Goal: Task Accomplishment & Management: Manage account settings

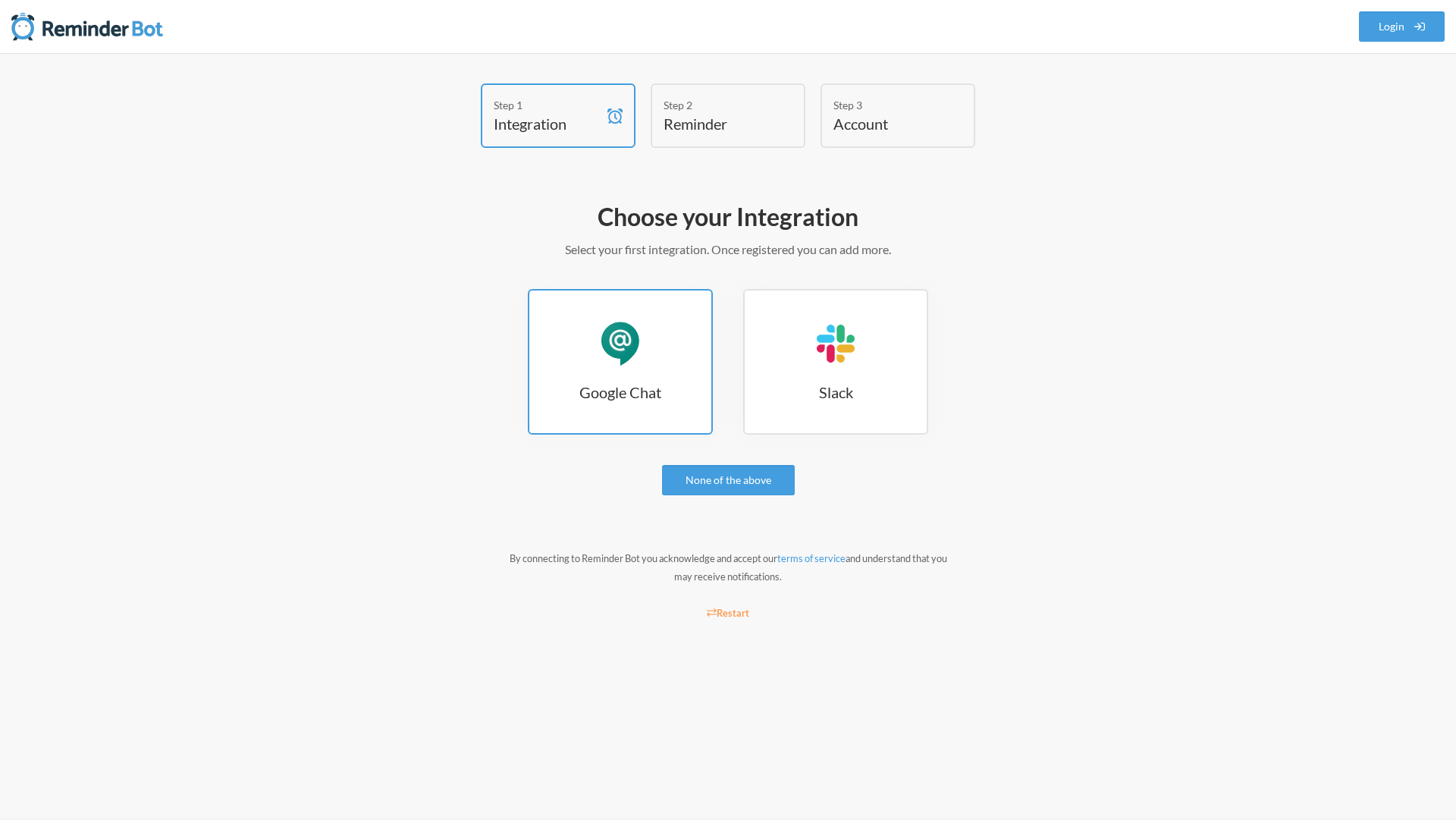
click at [658, 379] on link "Google Chat Google Chat" at bounding box center [620, 361] width 185 height 145
click at [658, 378] on link "Google Chat Google Chat" at bounding box center [620, 361] width 185 height 145
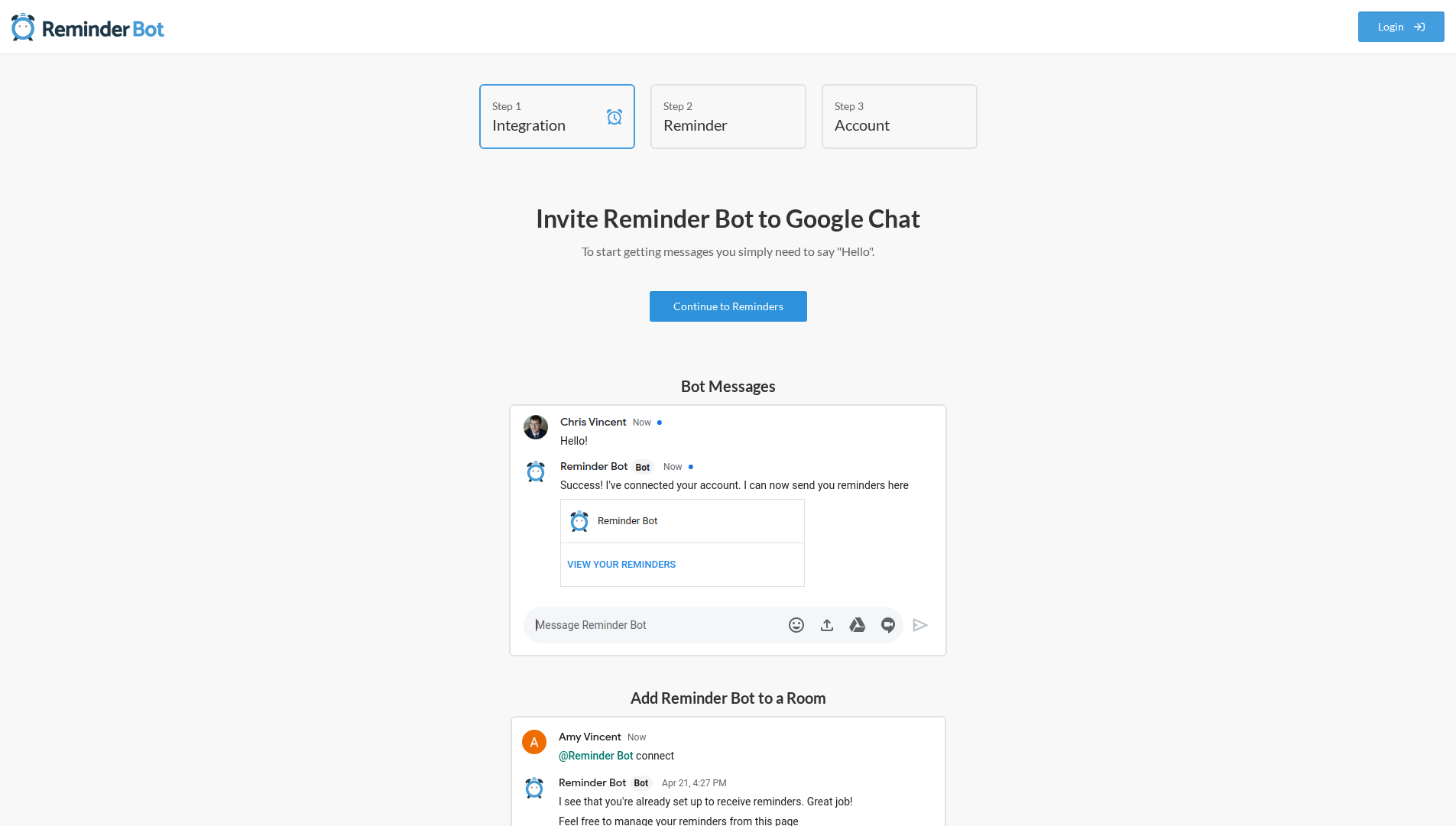
click at [720, 301] on link "Continue to Reminders" at bounding box center [728, 307] width 158 height 31
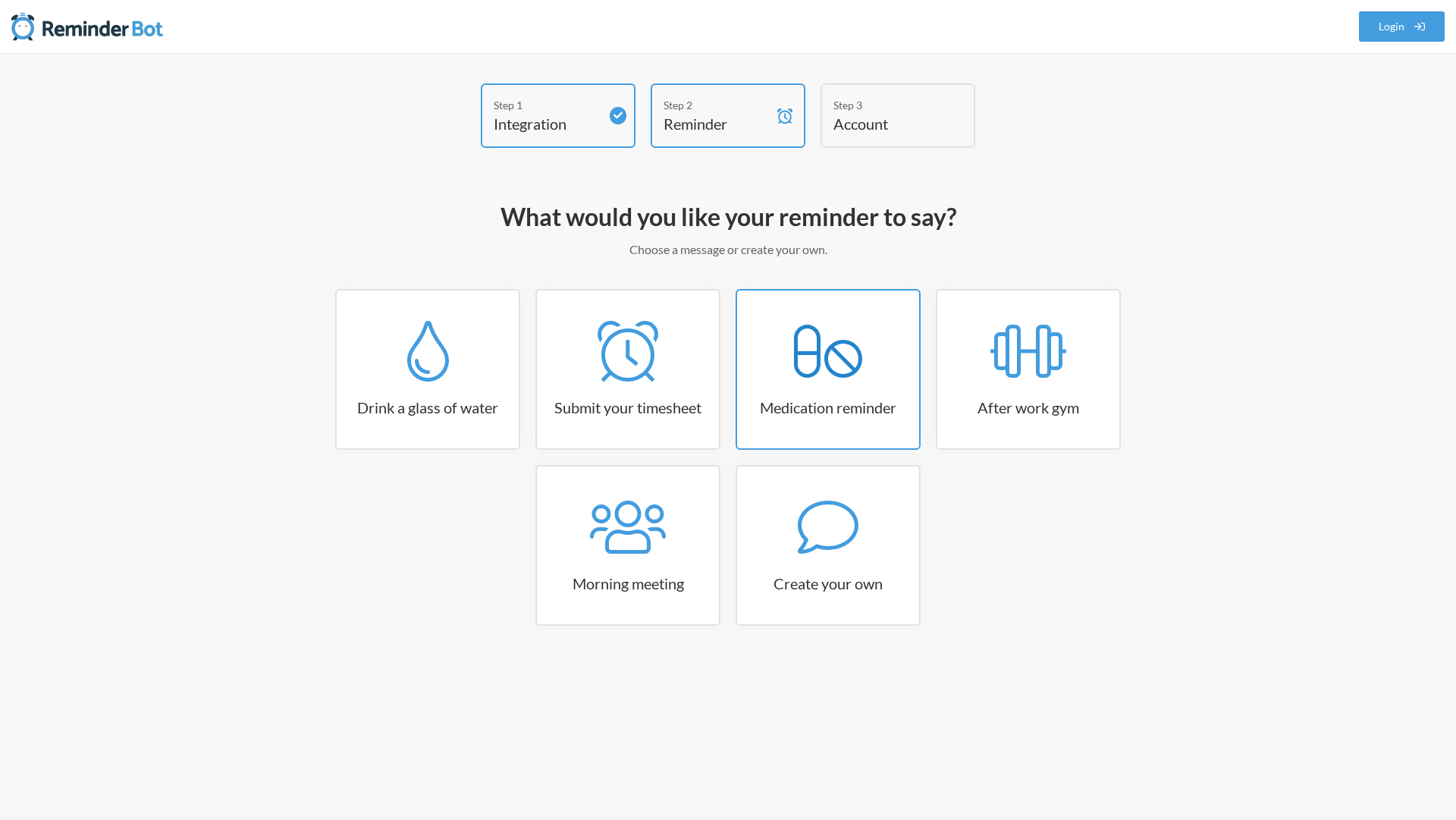
click at [864, 386] on link "Medication reminder" at bounding box center [828, 369] width 185 height 161
select select "08:30:00"
select select "true"
select select "18:30:00"
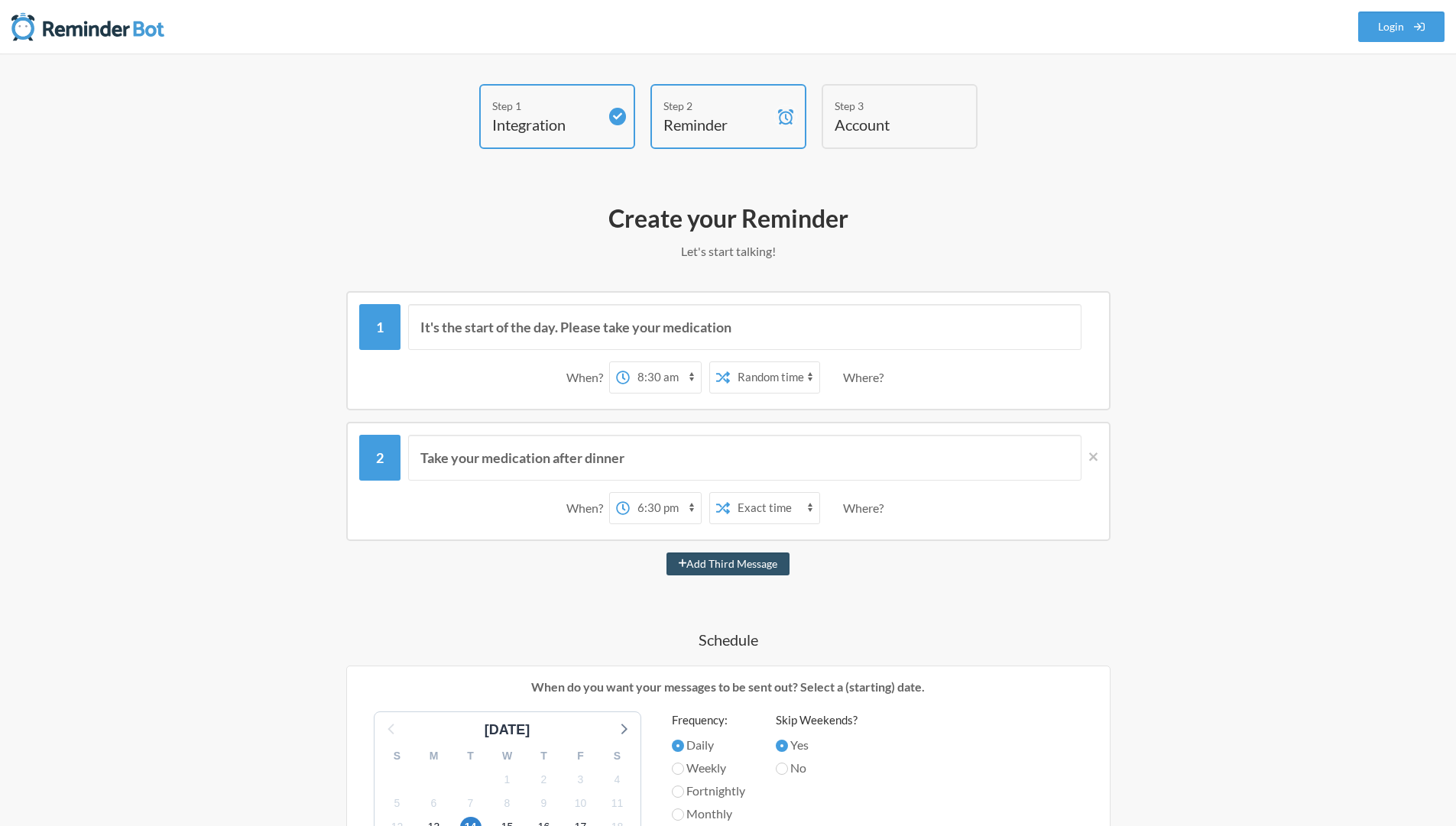
select select "14:00:00"
click at [629, 362] on select "12:00 am 12:15 am 12:30 am 12:45 am 1:00 am 1:15 am 1:30 am 1:45 am 2:00 am 2:1…" at bounding box center [665, 378] width 71 height 31
select select "false"
click at [730, 362] on select "Exact time Random time" at bounding box center [774, 378] width 90 height 31
click at [856, 383] on div "Where?" at bounding box center [866, 378] width 47 height 32
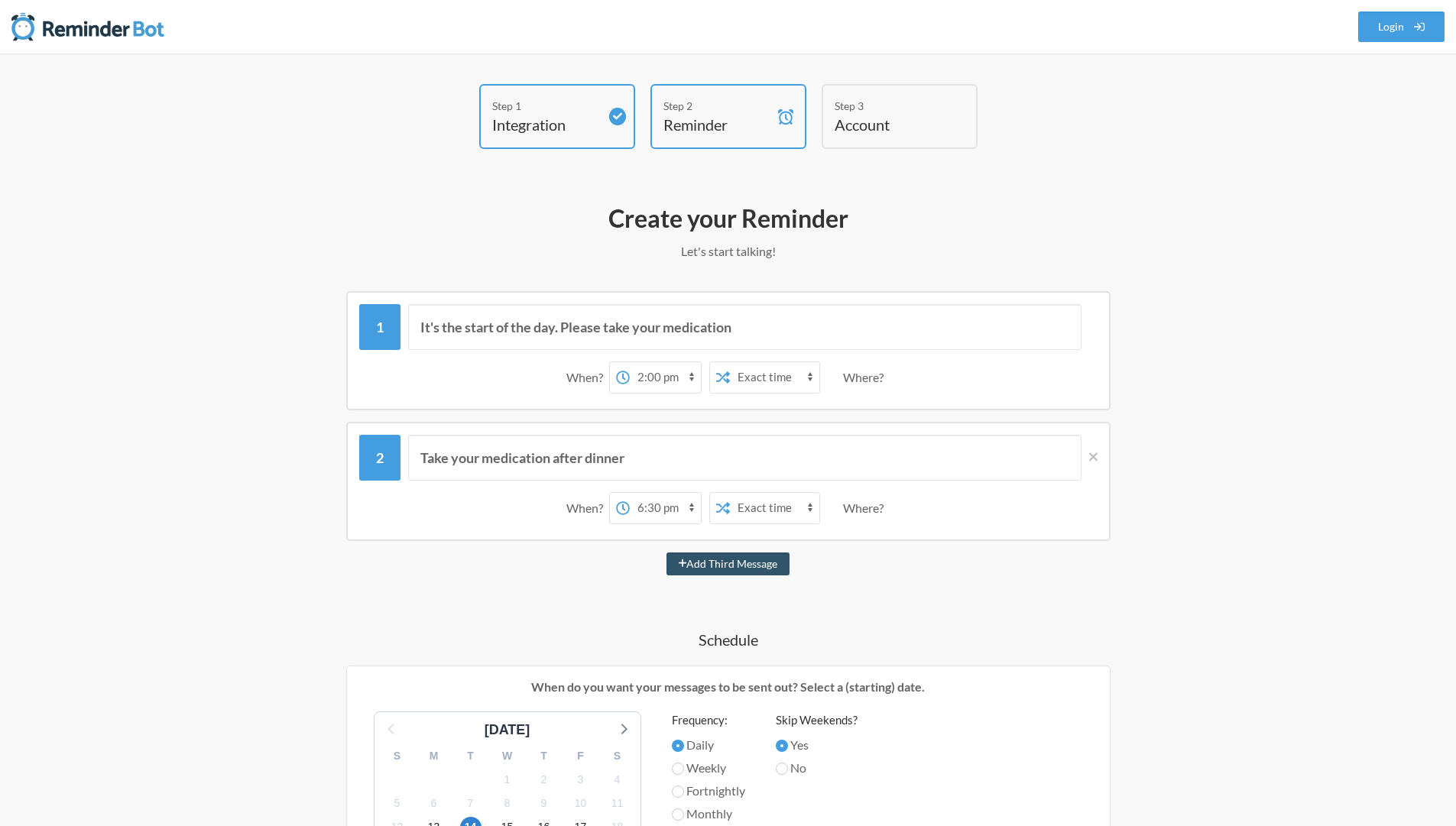
click at [854, 379] on div "Where?" at bounding box center [866, 378] width 47 height 32
drag, startPoint x: 754, startPoint y: 330, endPoint x: 405, endPoint y: 299, distance: 350.4
click at [405, 299] on div "It's the start of the day. Please take your medication When? 12:00 am 12:15 am …" at bounding box center [728, 350] width 764 height 119
click at [477, 326] on input "Take you soft gel tablest" at bounding box center [744, 327] width 673 height 46
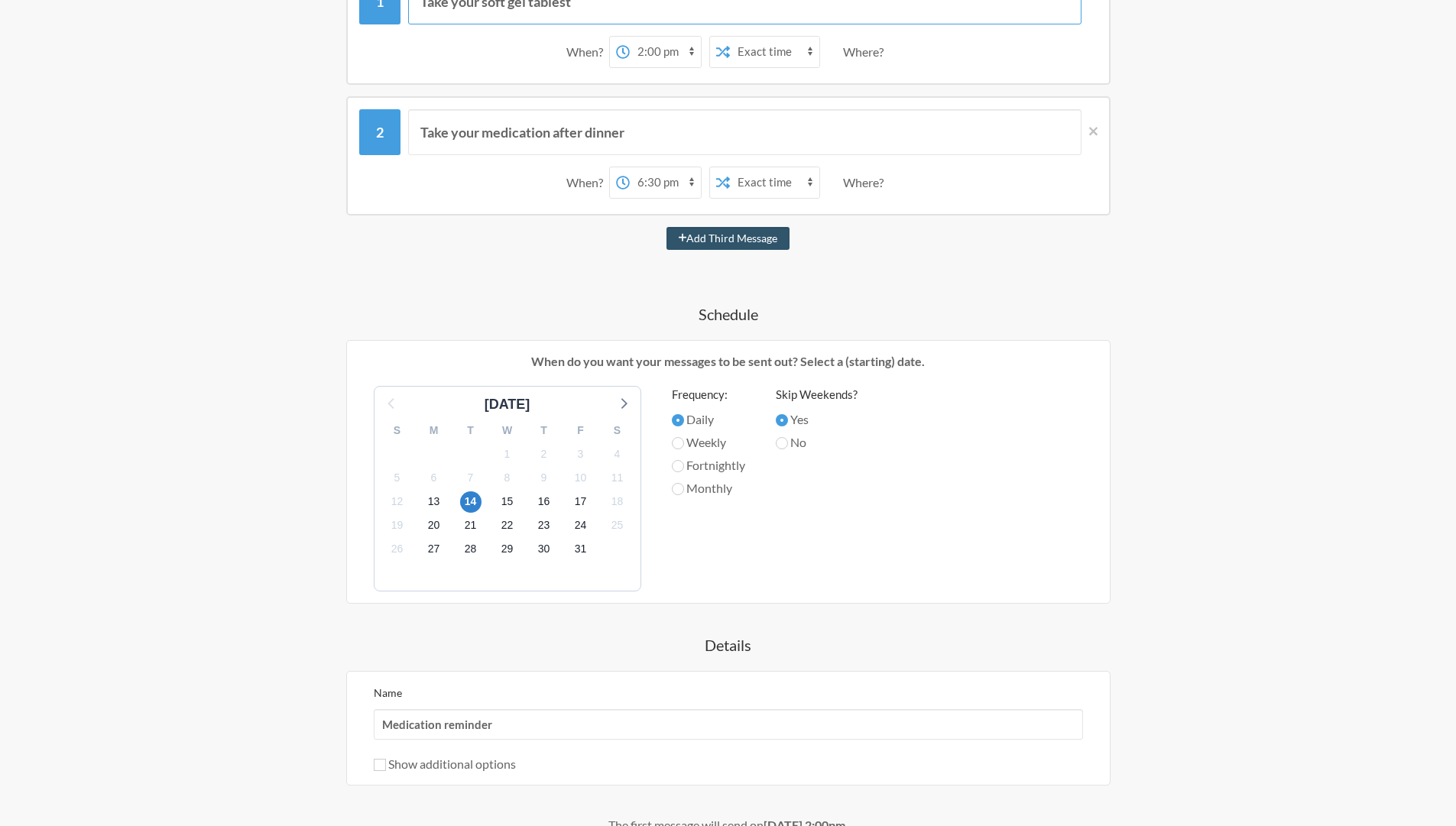
scroll to position [366, 0]
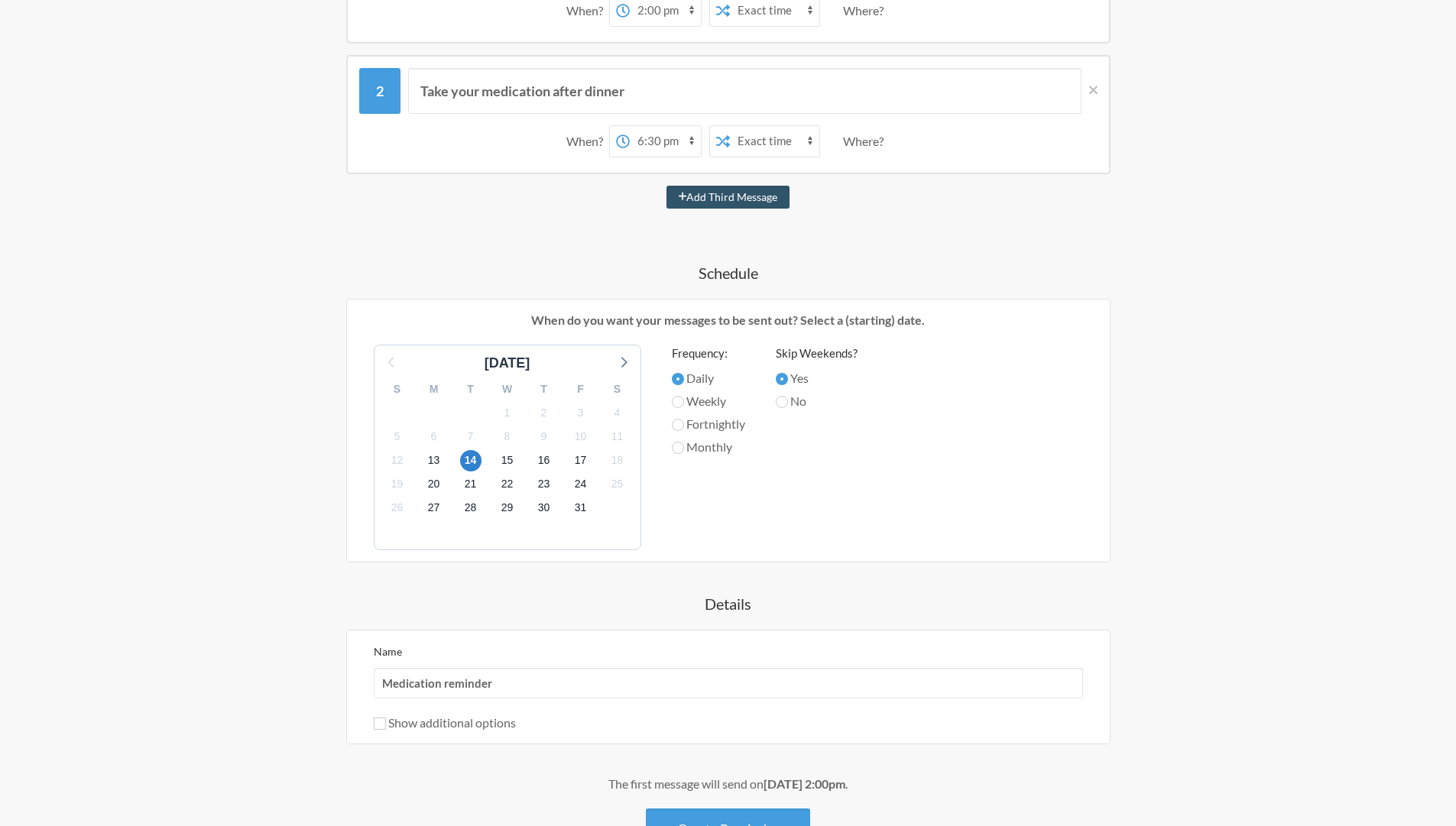
type input "Take your soft gel tablest"
click at [788, 396] on input "No" at bounding box center [781, 401] width 12 height 12
radio input "true"
click at [683, 378] on input "Daily" at bounding box center [677, 379] width 12 height 12
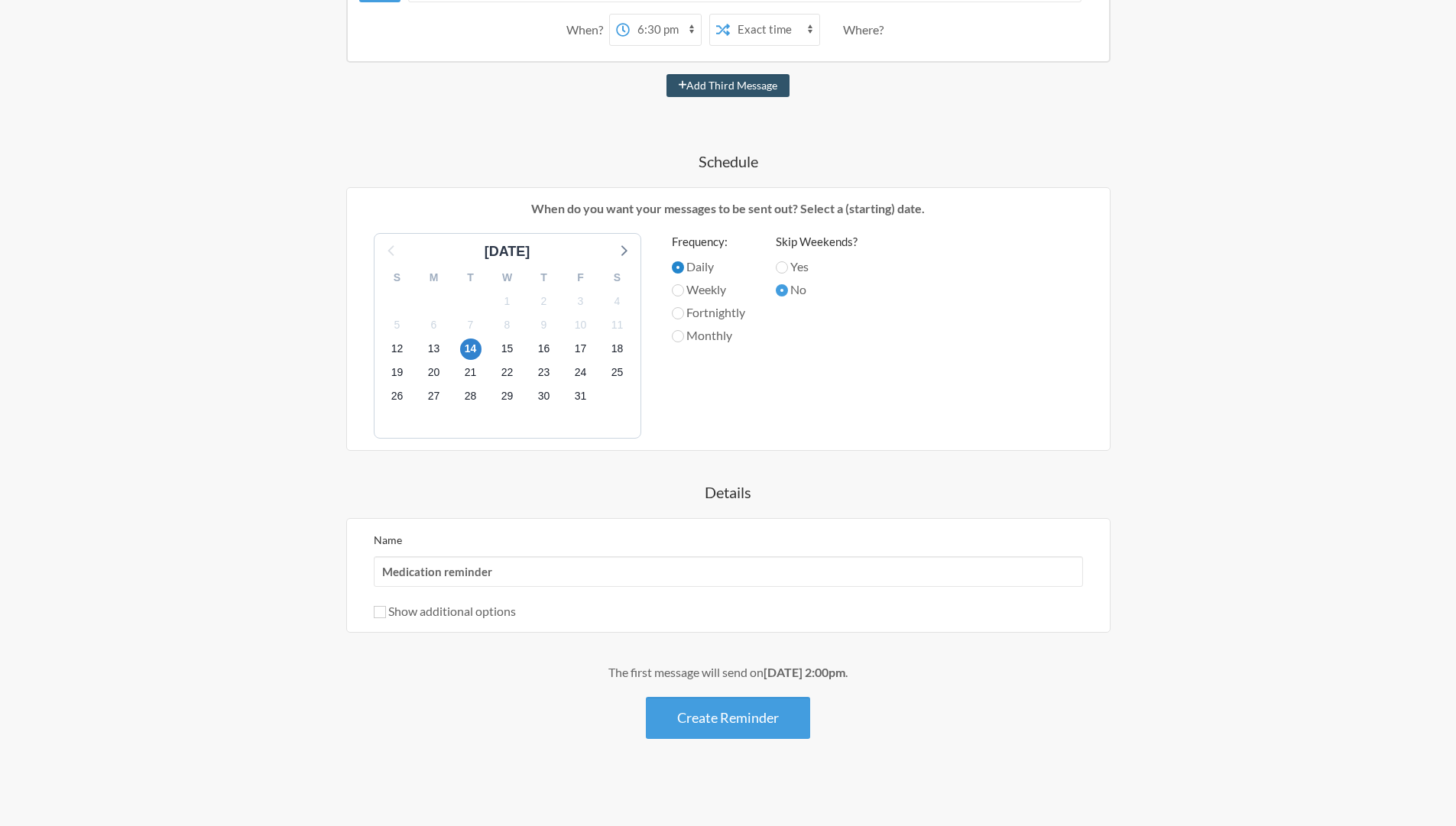
scroll to position [483, 0]
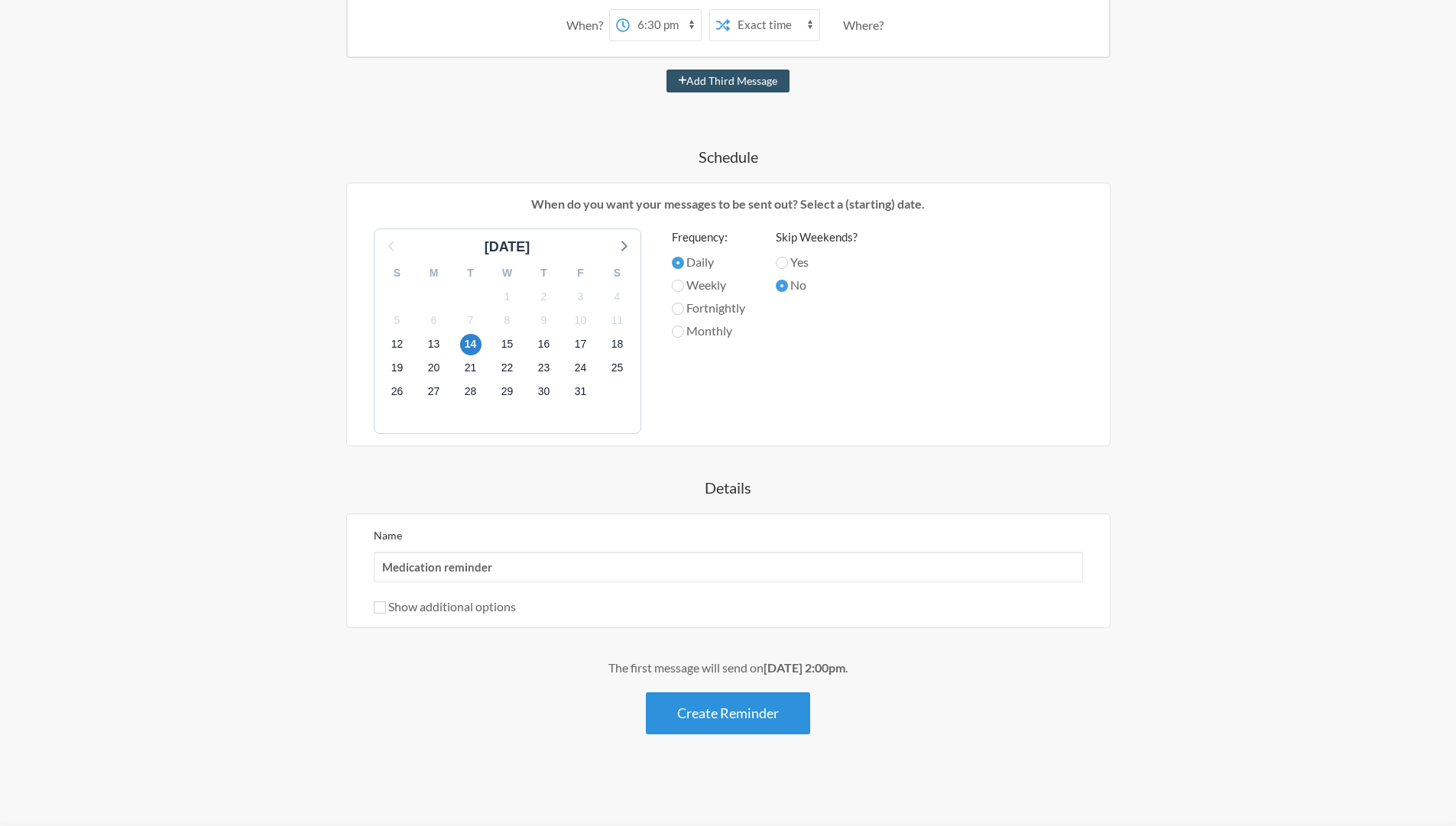
click at [717, 710] on button "Create Reminder" at bounding box center [727, 714] width 164 height 42
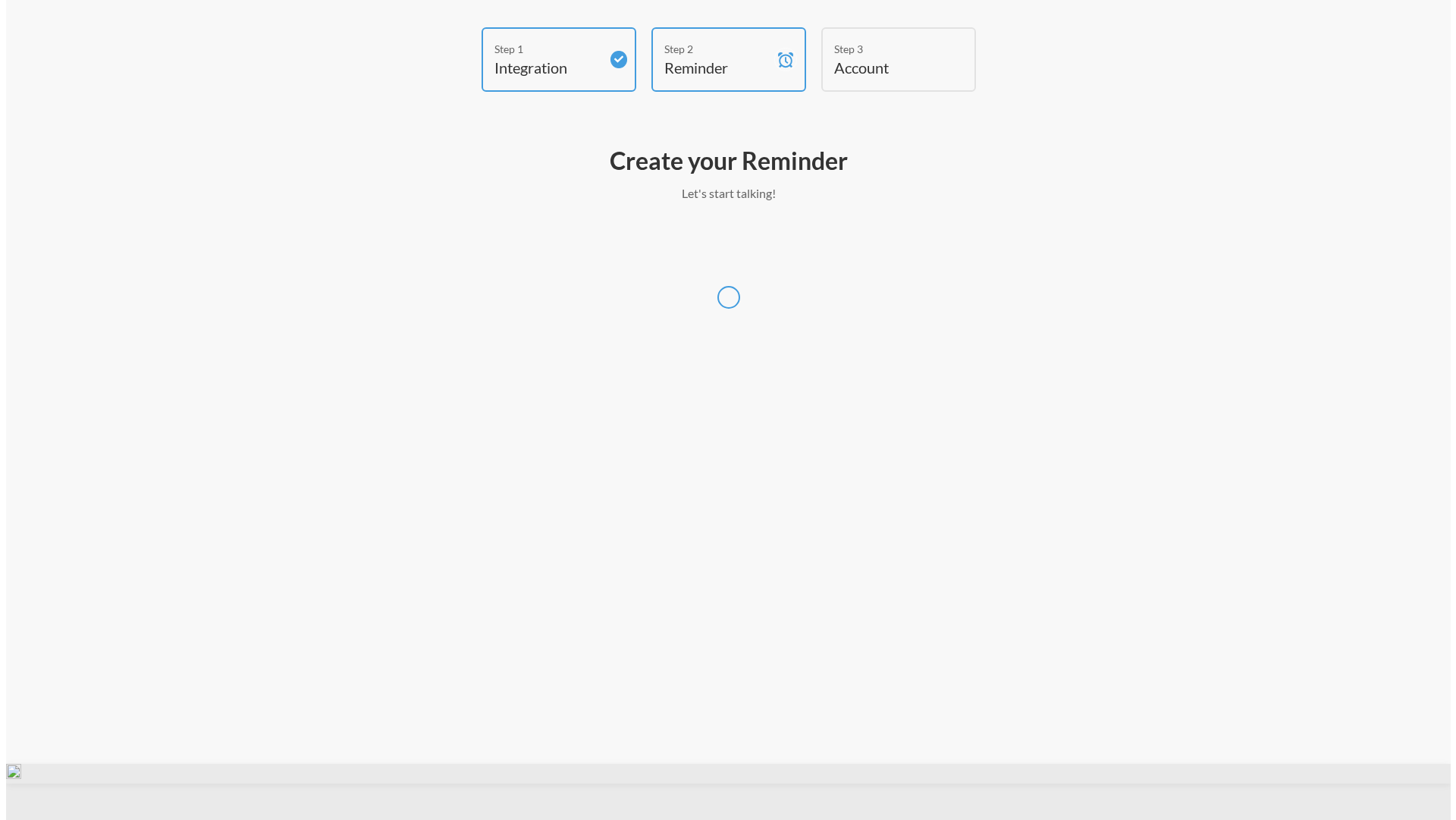
scroll to position [0, 0]
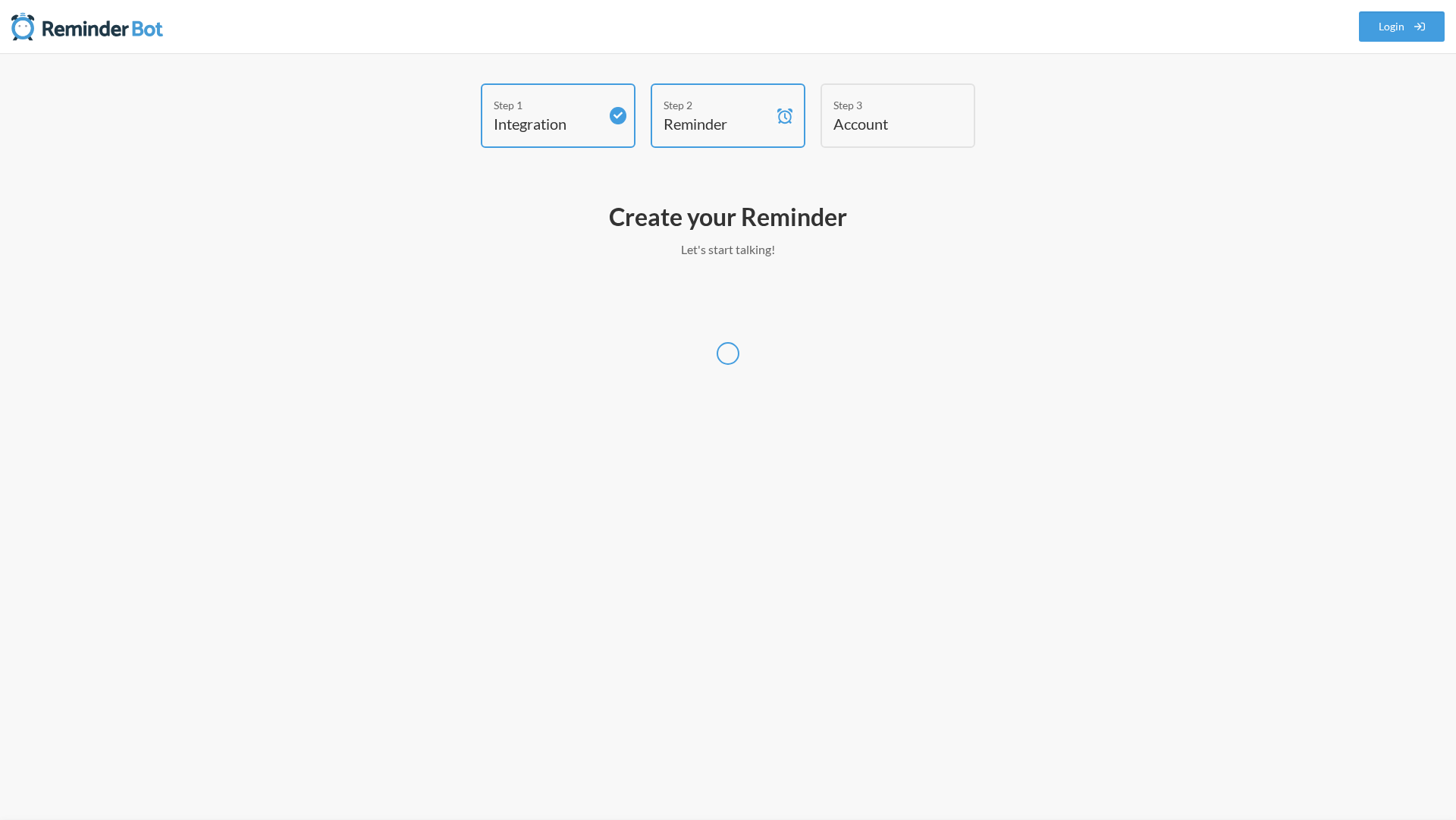
select select "UTC"
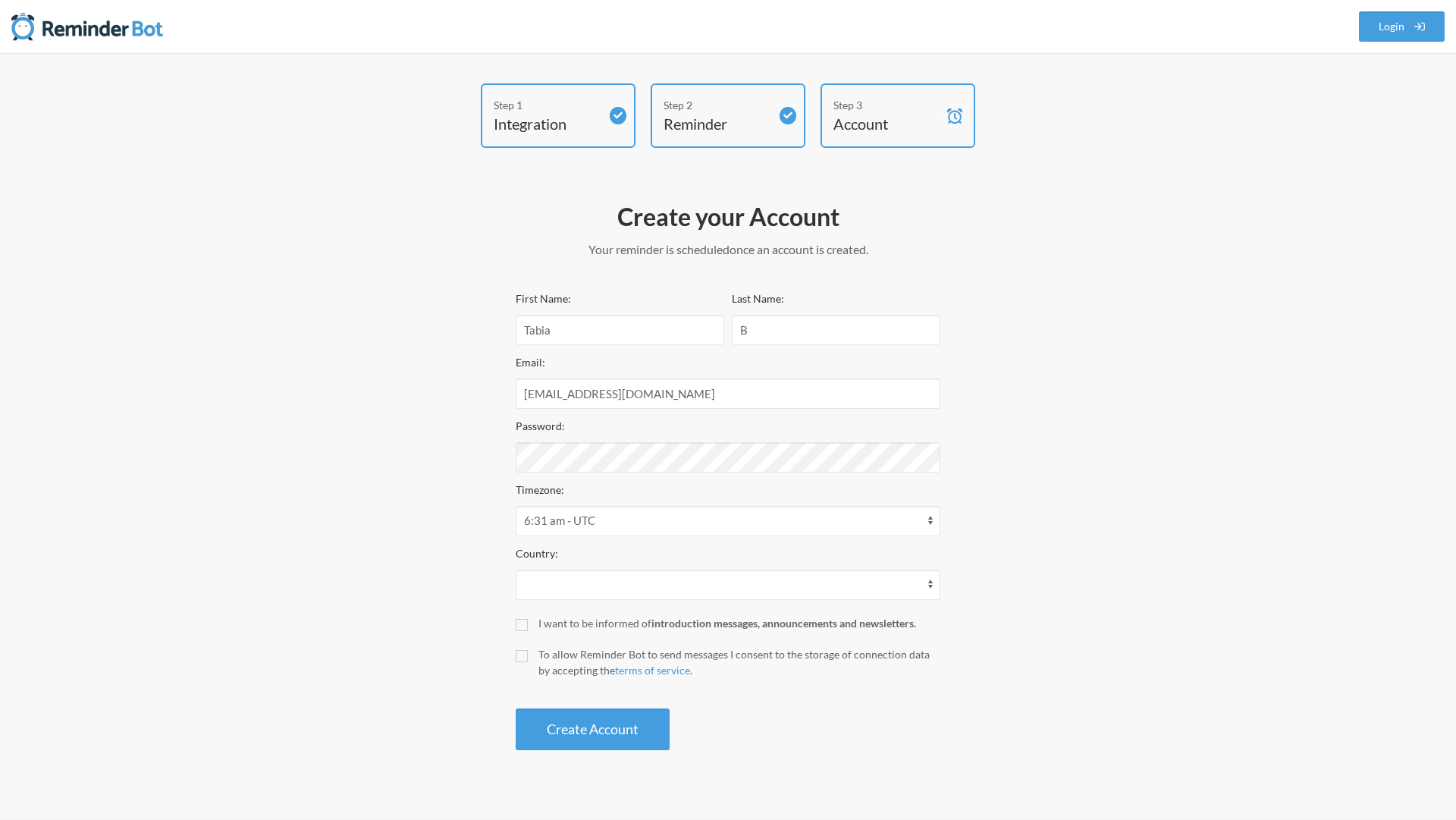
select select "IN"
click at [705, 538] on div "First Name: Tabia Last Name: B Email: tabia@flintlab.io Password: Timezone: 12:…" at bounding box center [727, 520] width 425 height 461
select select "Asia/Kolkata"
click at [515, 506] on select "12:31 am - America/Belize 12:31 am - America/Boise 12:31 am - America/Cambridge…" at bounding box center [727, 521] width 425 height 31
click at [532, 658] on label "To allow Reminder Bot to send messages I consent to the storage of connection d…" at bounding box center [727, 663] width 425 height 32
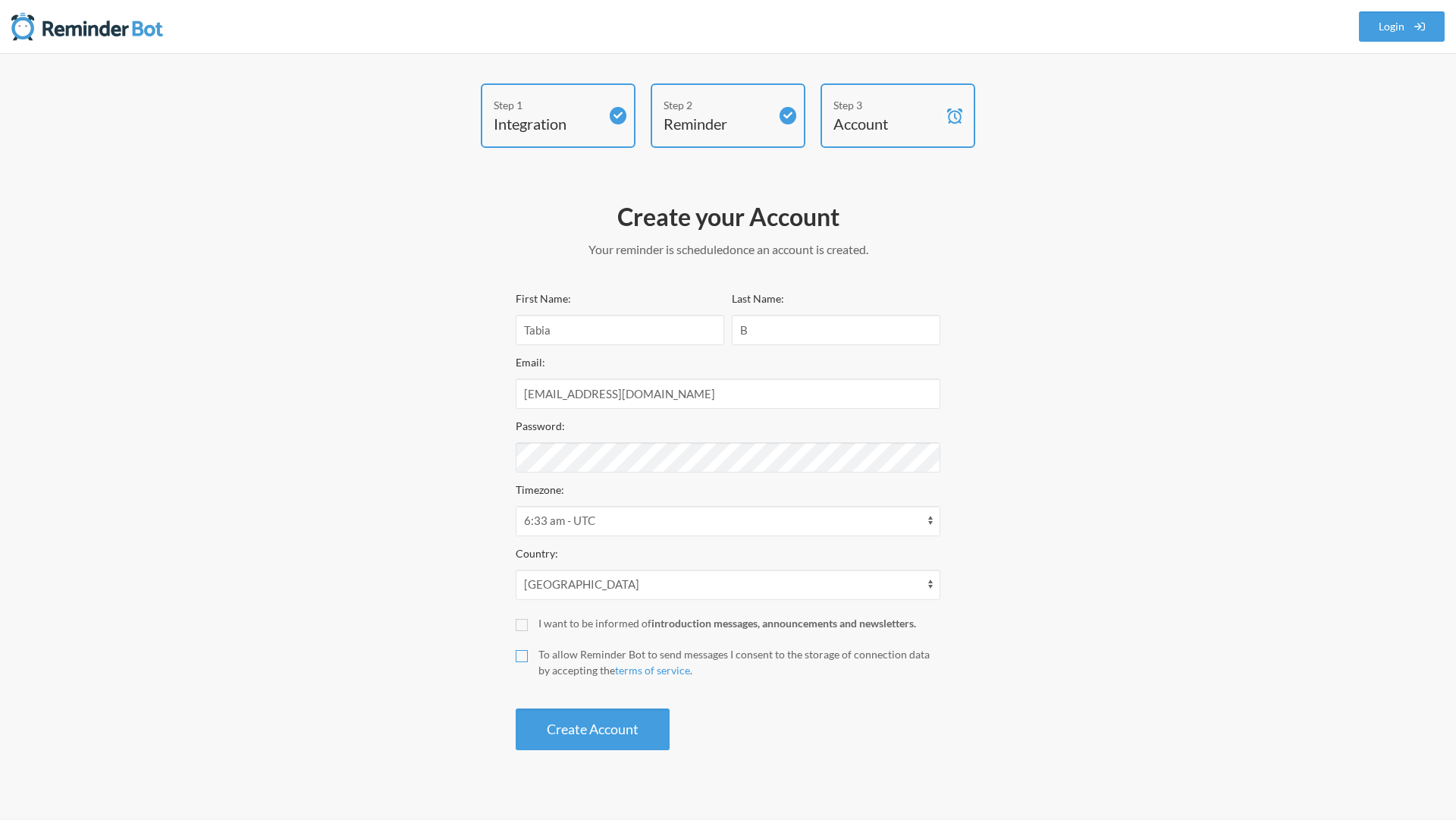
click at [527, 658] on input "To allow Reminder Bot to send messages I consent to the storage of connection d…" at bounding box center [521, 656] width 12 height 12
click at [527, 650] on label "To allow Reminder Bot to send messages I consent to the storage of connection d…" at bounding box center [727, 663] width 425 height 32
click at [527, 651] on input "To allow Reminder Bot to send messages I consent to the storage of connection d…" at bounding box center [521, 656] width 12 height 12
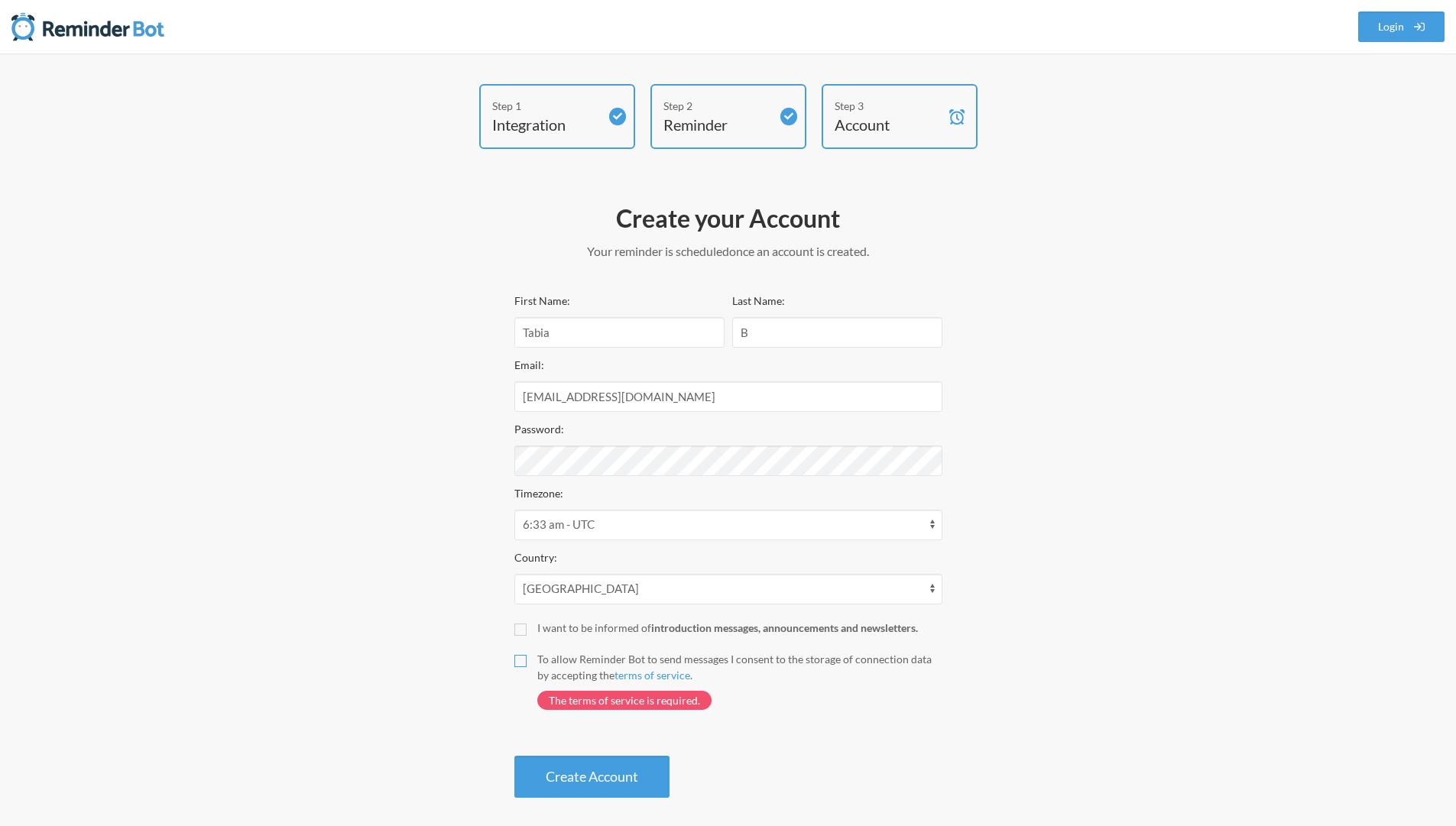
click at [525, 664] on input "To allow Reminder Bot to send messages I consent to the storage of connection d…" at bounding box center [520, 661] width 12 height 12
checkbox input "true"
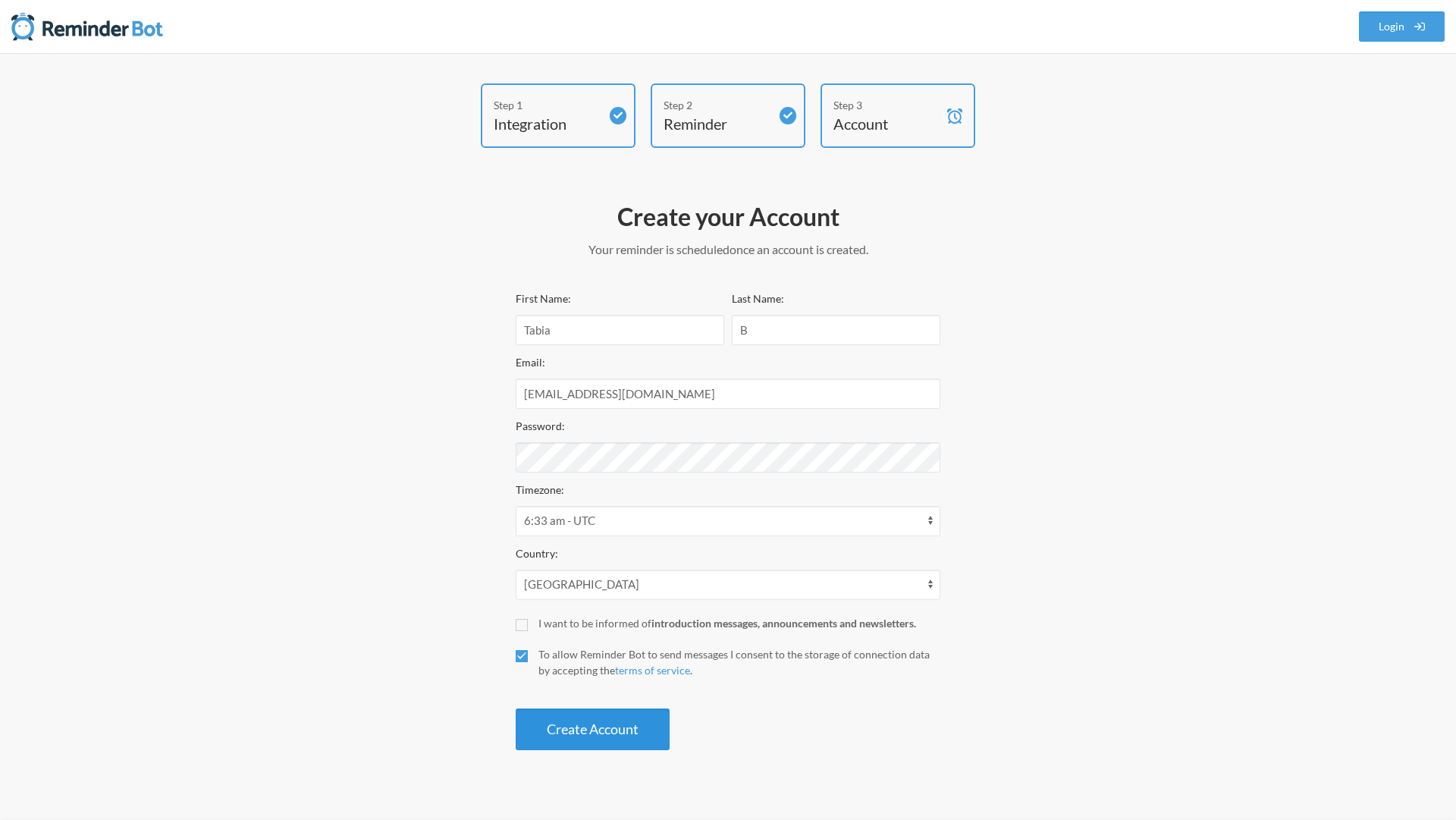
click at [568, 743] on button "Create Account" at bounding box center [592, 729] width 154 height 42
click at [567, 729] on button "Create Account" at bounding box center [592, 729] width 154 height 42
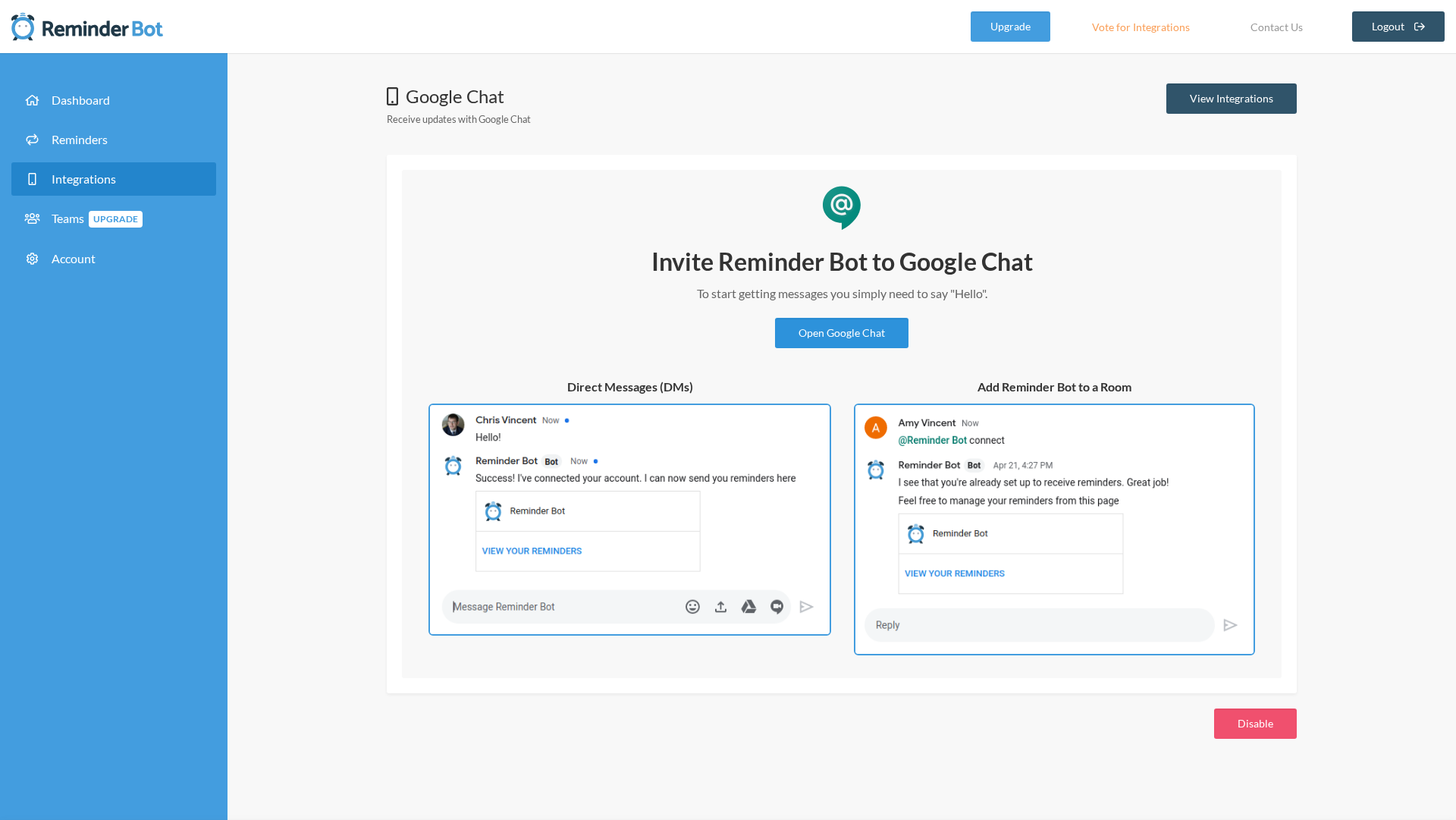
click at [859, 328] on link "Open Google Chat" at bounding box center [841, 333] width 133 height 31
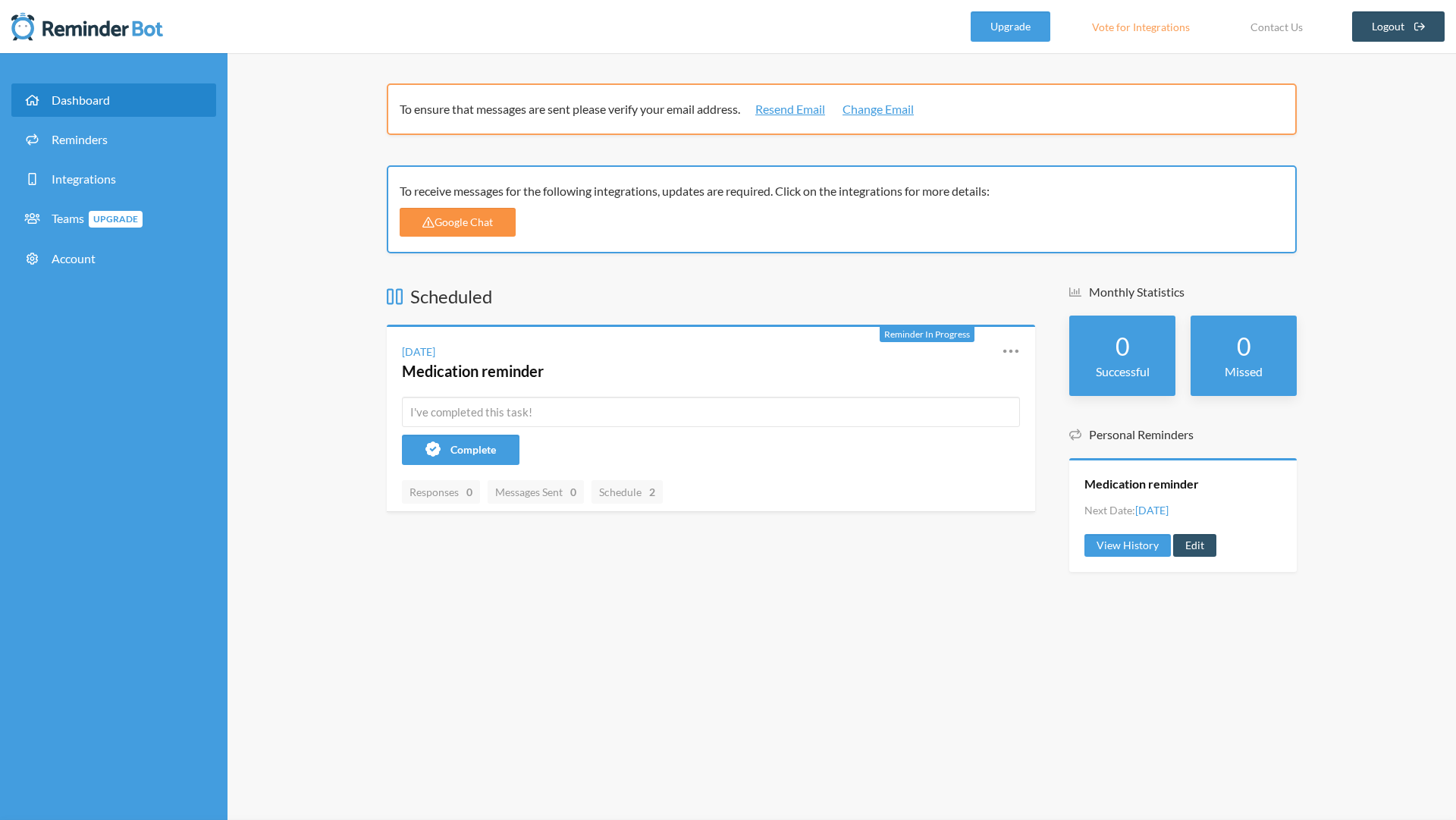
click at [440, 222] on link "Google Chat" at bounding box center [458, 222] width 116 height 29
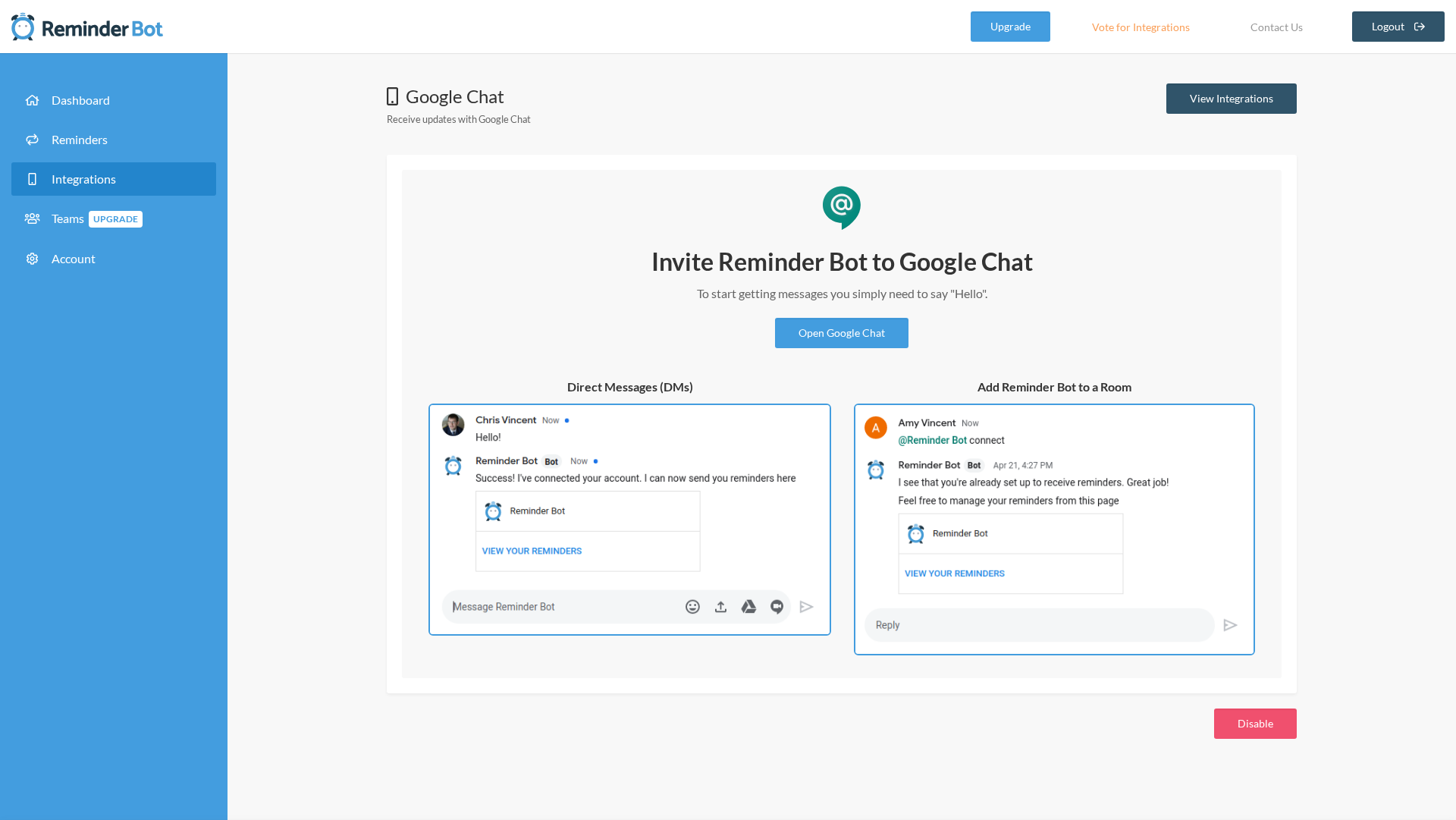
click at [654, 447] on img at bounding box center [630, 520] width 403 height 232
click at [711, 584] on img at bounding box center [630, 520] width 403 height 232
click at [1191, 443] on img at bounding box center [1055, 530] width 401 height 252
click at [719, 518] on img at bounding box center [630, 520] width 403 height 232
click at [1226, 101] on link "View Integrations" at bounding box center [1231, 99] width 130 height 31
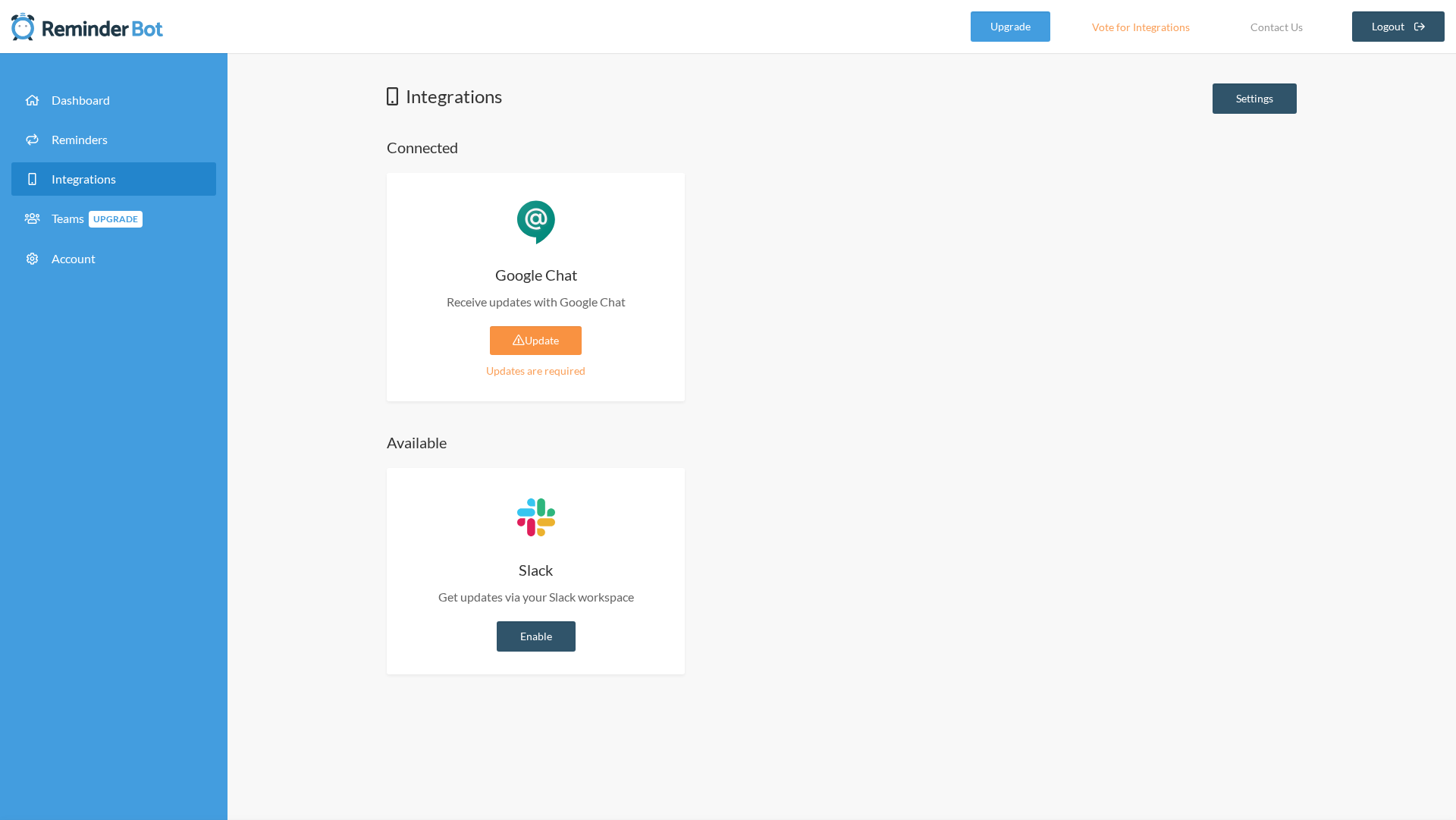
click at [539, 337] on link "Update" at bounding box center [535, 341] width 92 height 29
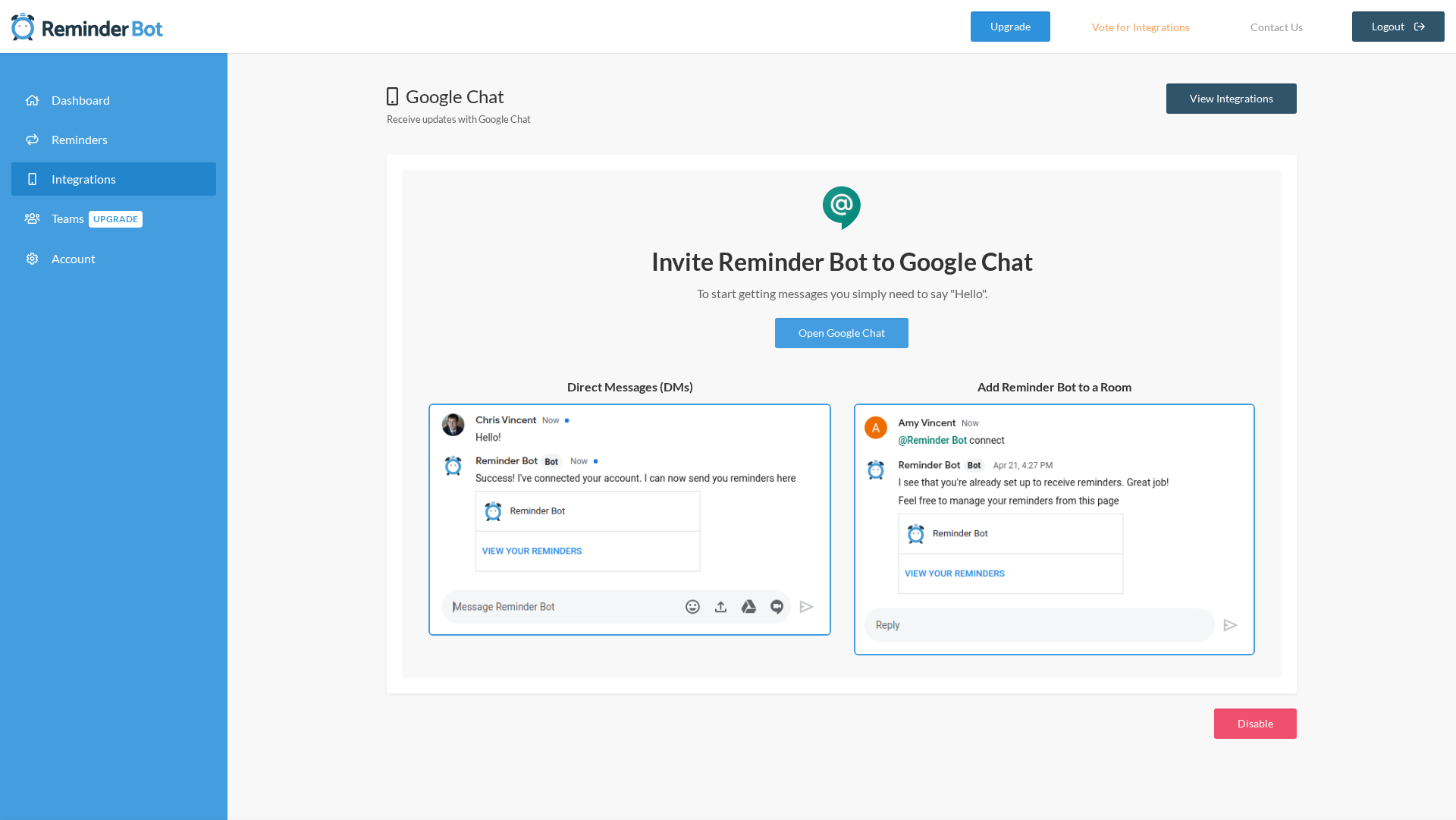
click at [1011, 18] on link "Upgrade" at bounding box center [1010, 27] width 79 height 31
